Goal: Find specific page/section: Find specific page/section

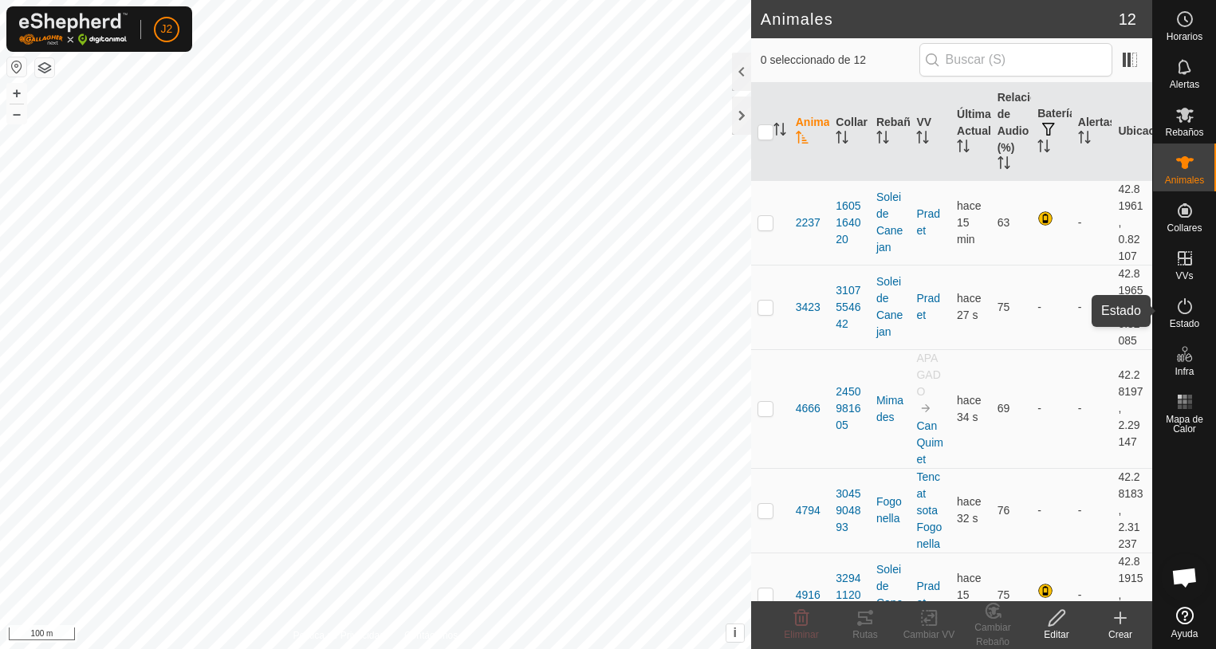
click at [1193, 305] on icon at bounding box center [1184, 306] width 19 height 19
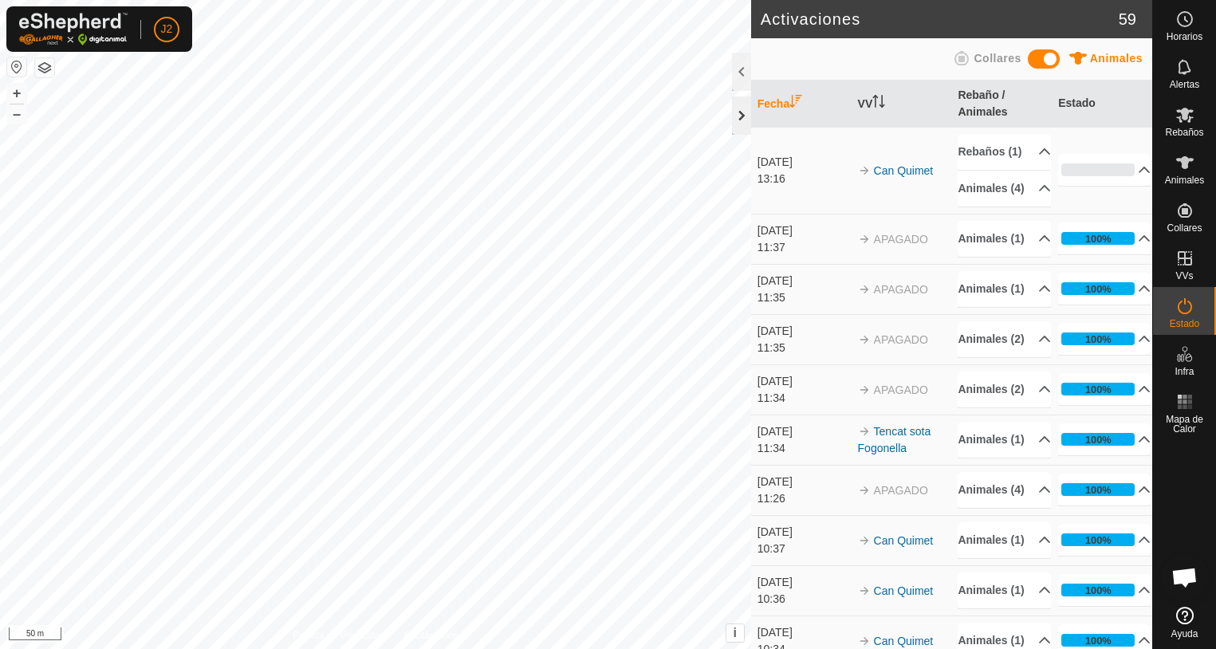
click at [744, 125] on div at bounding box center [741, 115] width 19 height 38
